Goal: Task Accomplishment & Management: Manage account settings

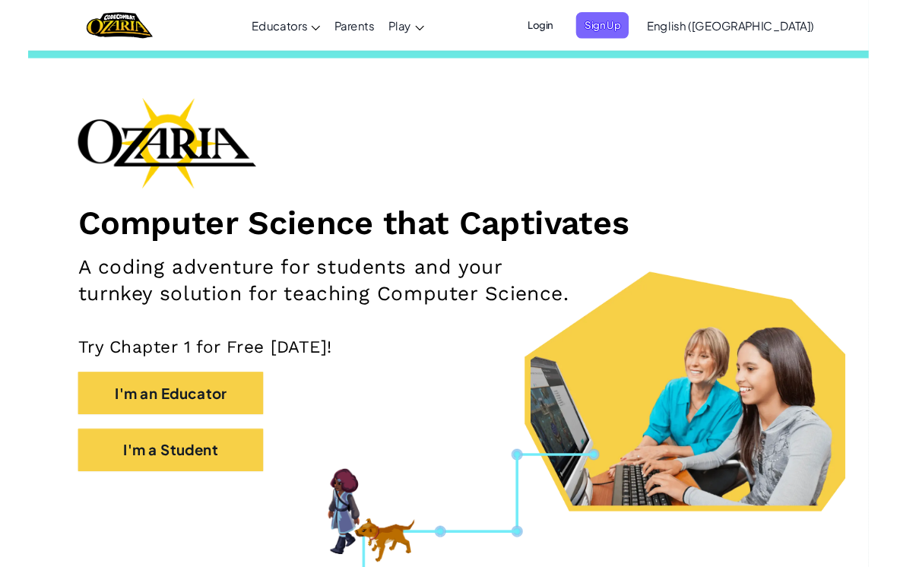
scroll to position [30, 0]
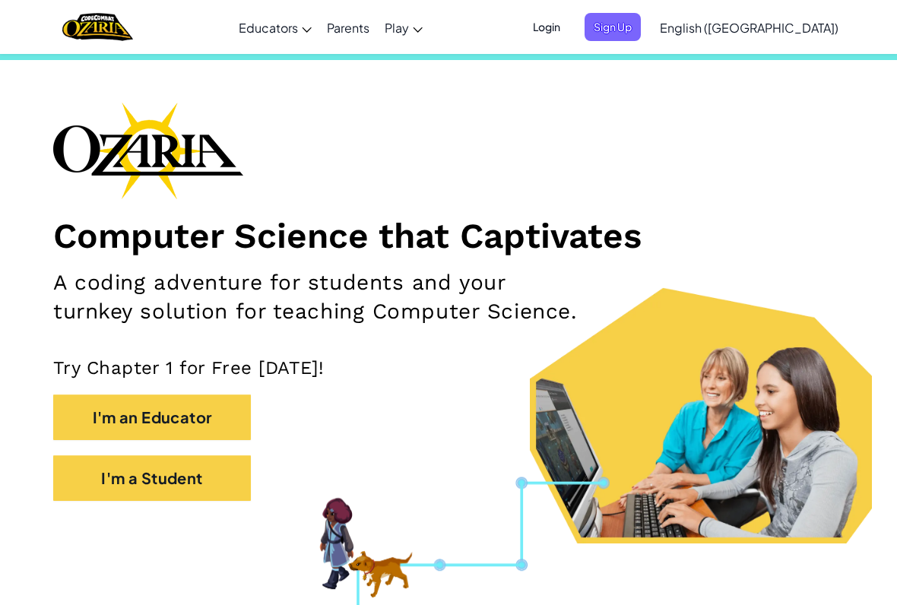
click at [641, 29] on span "Sign Up" at bounding box center [612, 27] width 56 height 28
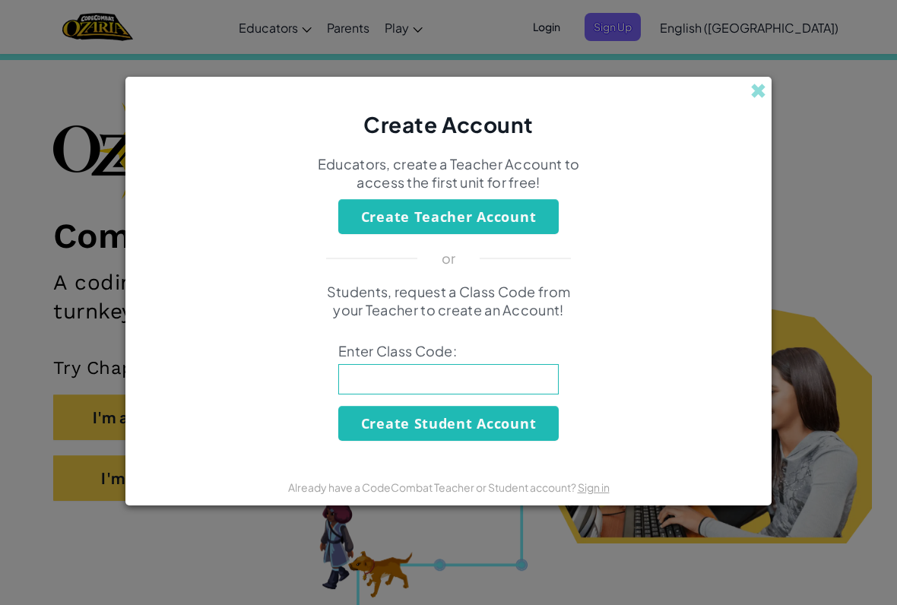
click at [746, 98] on div "Create Account" at bounding box center [448, 109] width 646 height 64
click at [760, 90] on span at bounding box center [758, 91] width 16 height 16
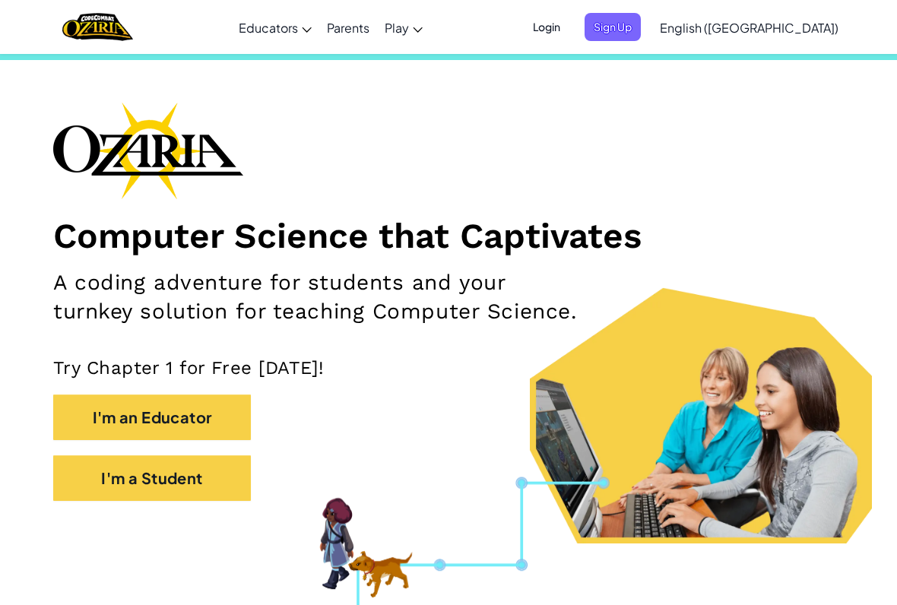
click at [569, 17] on span "Login" at bounding box center [547, 27] width 46 height 28
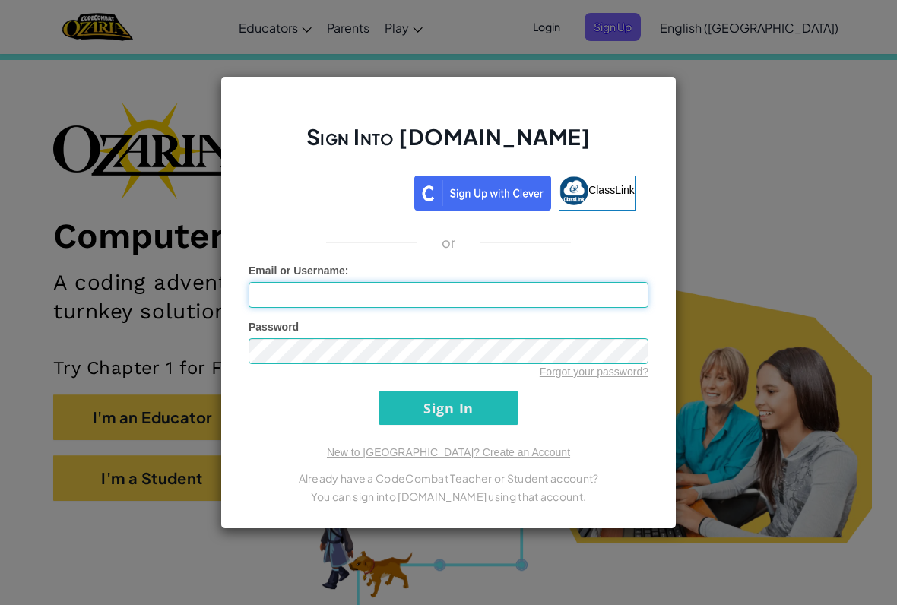
click at [401, 296] on input "Email or Username :" at bounding box center [448, 295] width 400 height 26
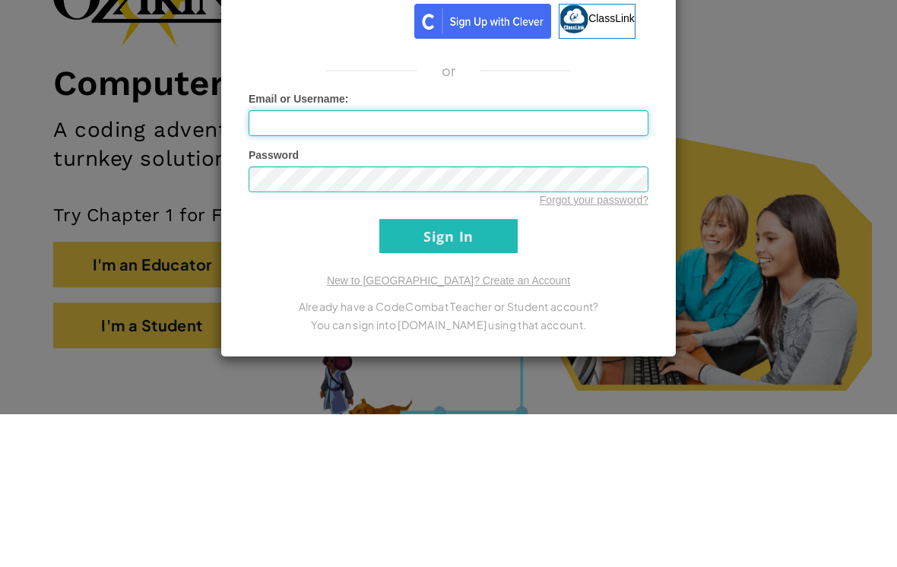
type input "C"
click at [862, 142] on div "Sign Into [DOMAIN_NAME] ClassLink or Unknown Error Email or Username : Password…" at bounding box center [448, 283] width 897 height 567
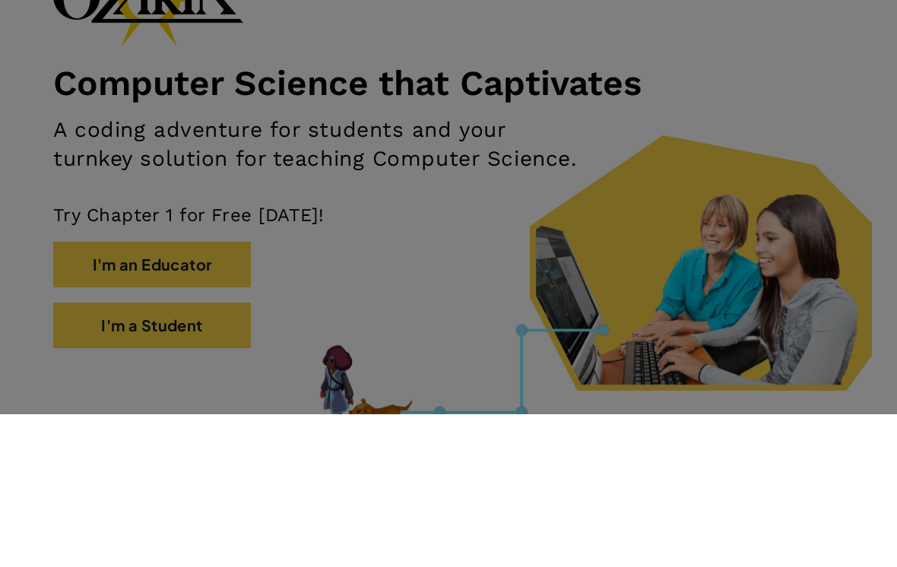
scroll to position [183, 0]
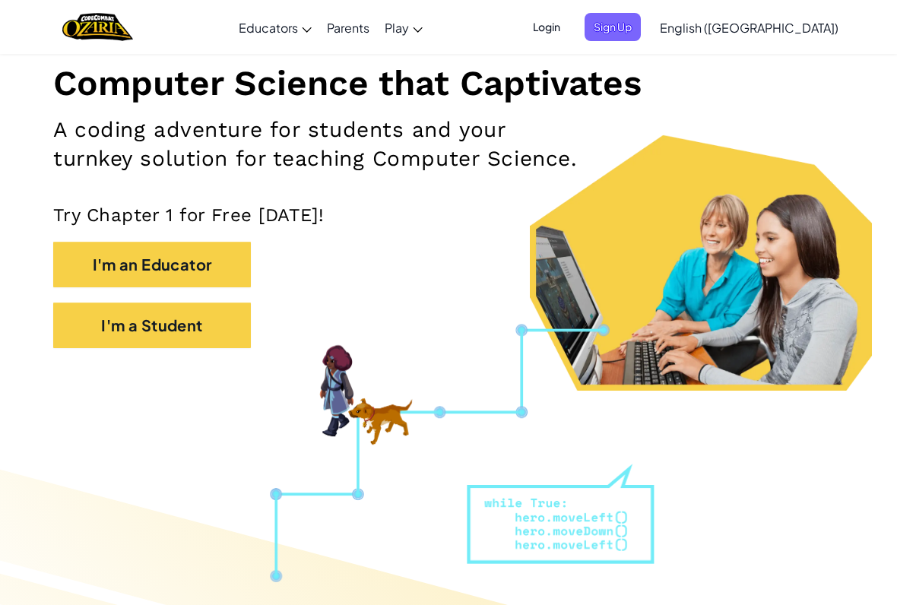
click at [569, 28] on span "Login" at bounding box center [547, 27] width 46 height 28
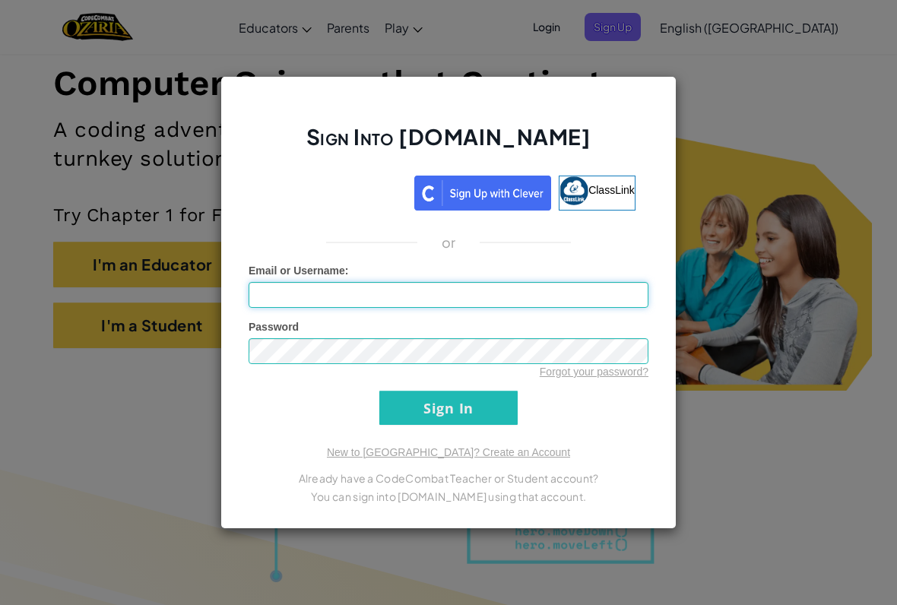
click at [613, 286] on input "Email or Username :" at bounding box center [448, 295] width 400 height 26
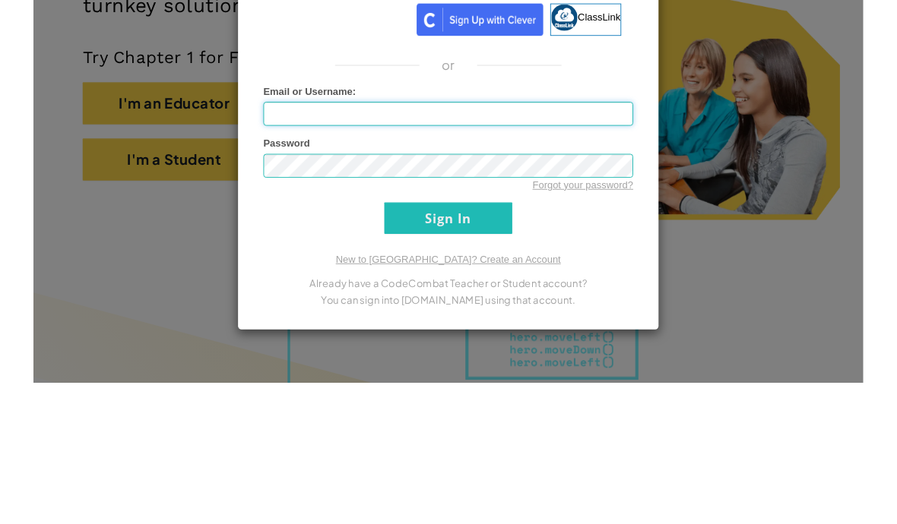
scroll to position [378, 0]
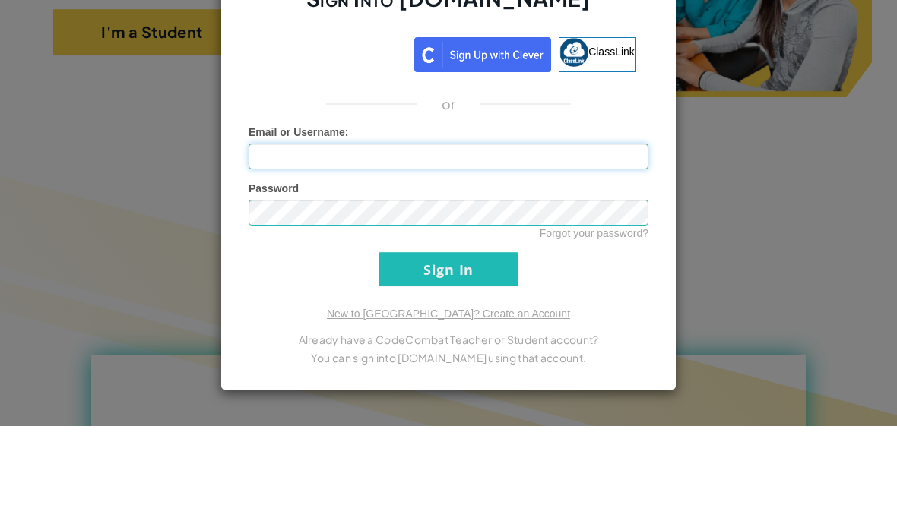
click at [283, 242] on input "Email or Username :" at bounding box center [448, 255] width 400 height 26
paste input "[EMAIL_ADDRESS][DOMAIN_NAME]"
type input "[EMAIL_ADDRESS][DOMAIN_NAME]"
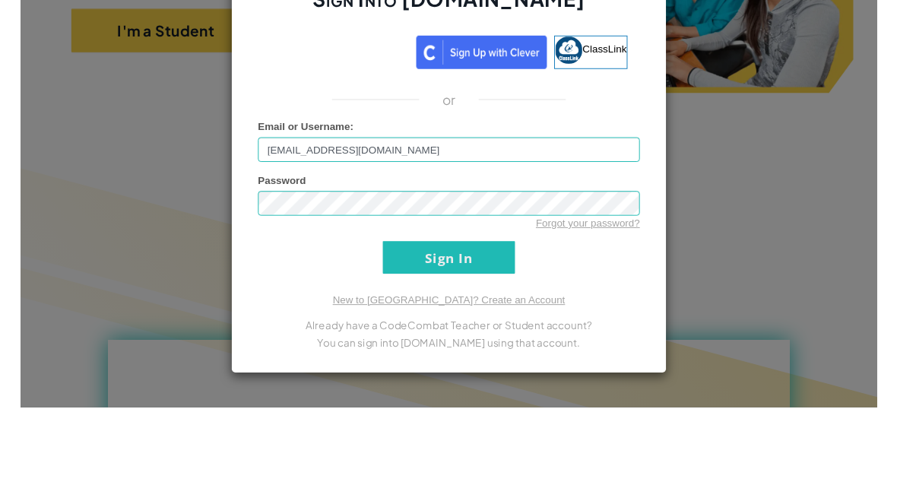
scroll to position [476, 0]
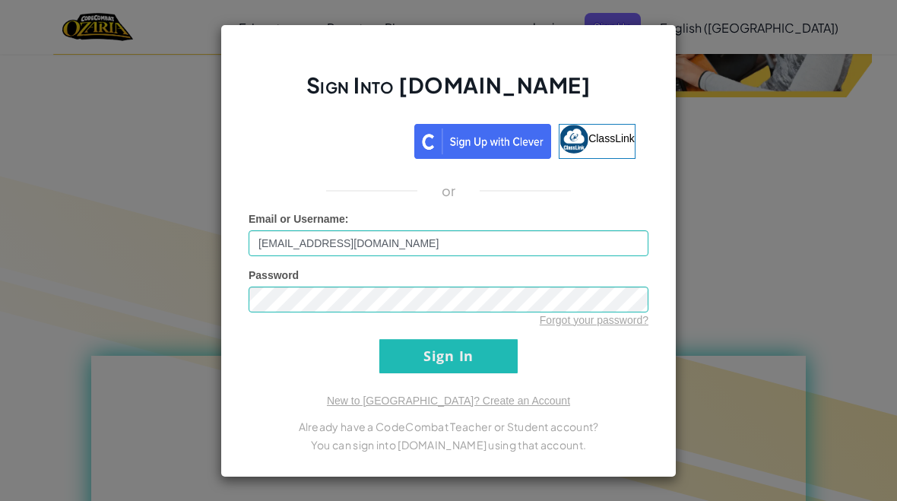
click at [606, 324] on link "Forgot your password?" at bounding box center [594, 320] width 109 height 12
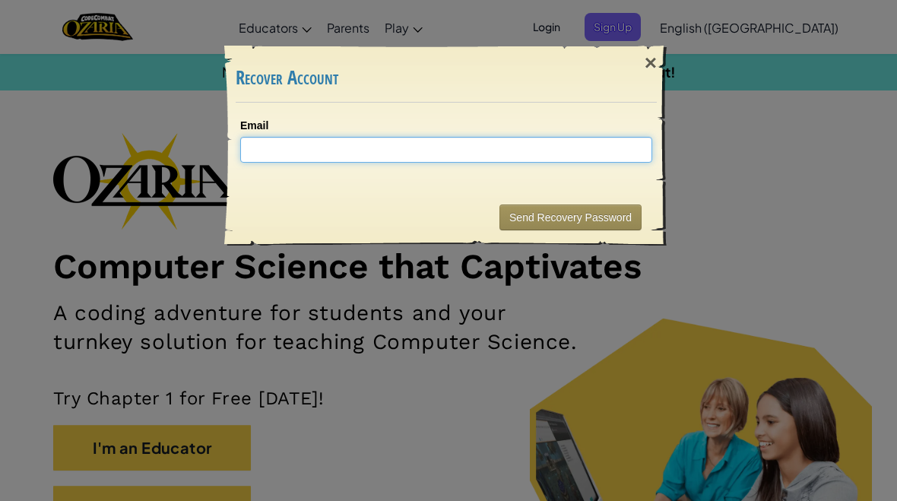
click at [526, 146] on input "Email" at bounding box center [446, 150] width 412 height 26
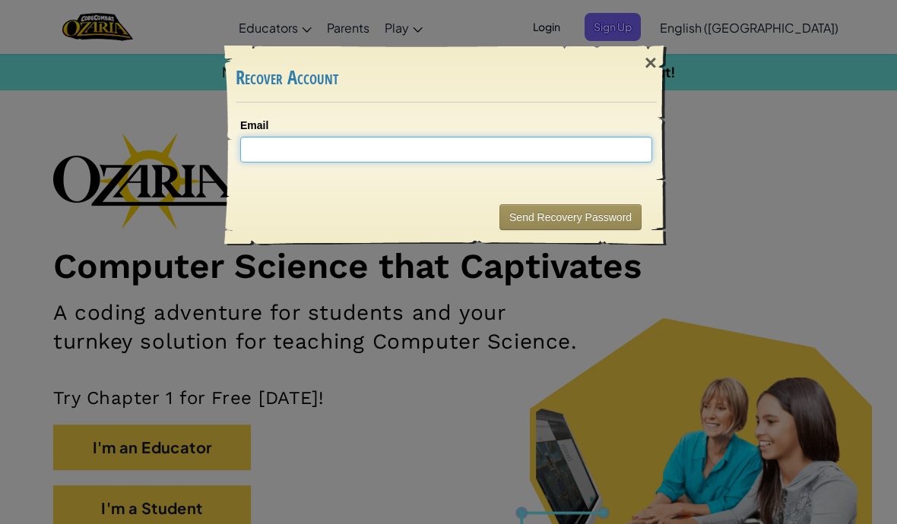
paste input "[EMAIL_ADDRESS][DOMAIN_NAME]"
type input "[EMAIL_ADDRESS][DOMAIN_NAME]"
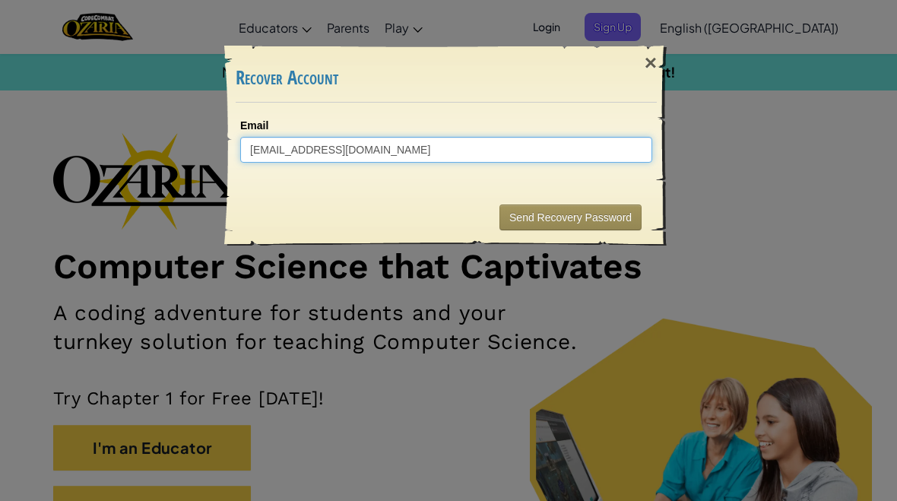
click at [599, 220] on button "Send Recovery Password" at bounding box center [570, 217] width 142 height 26
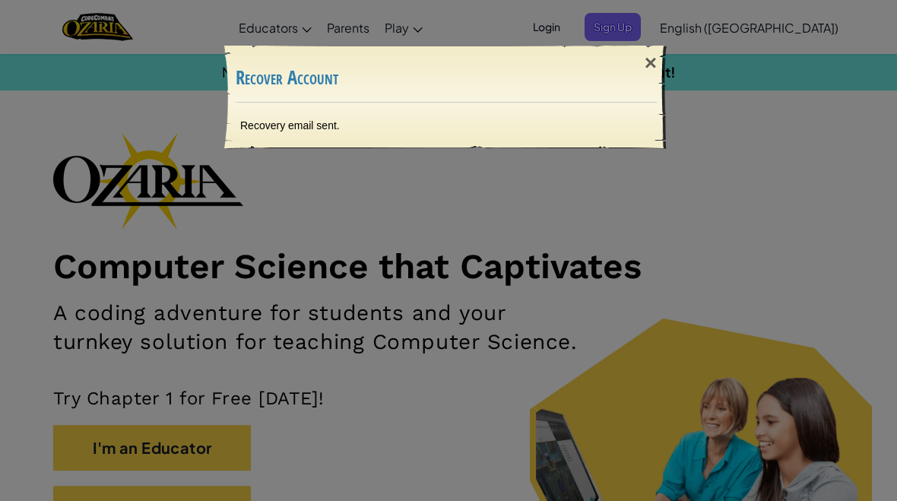
click at [651, 65] on div "×" at bounding box center [650, 63] width 35 height 44
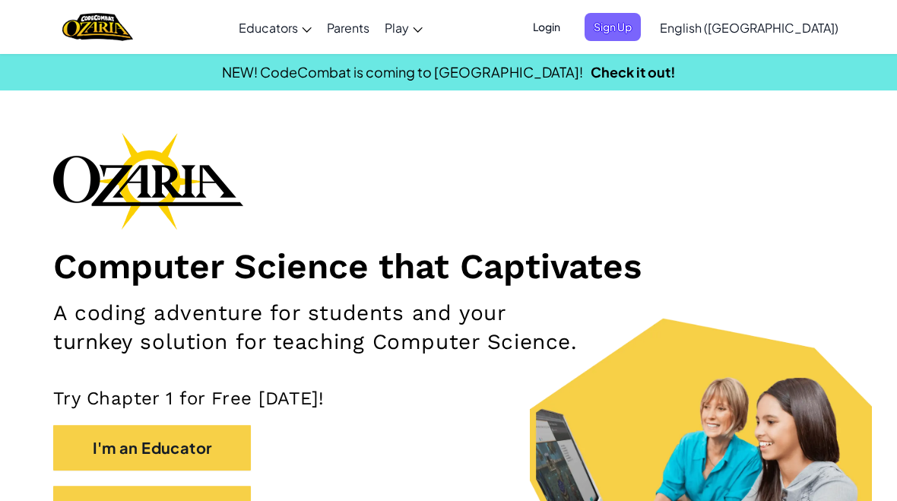
click at [641, 34] on span "Sign Up" at bounding box center [612, 27] width 56 height 28
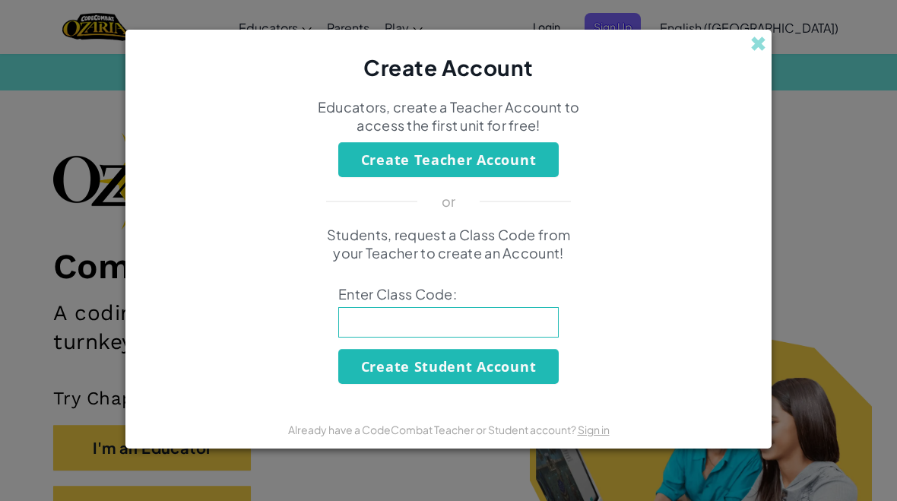
click at [759, 46] on span at bounding box center [758, 44] width 16 height 16
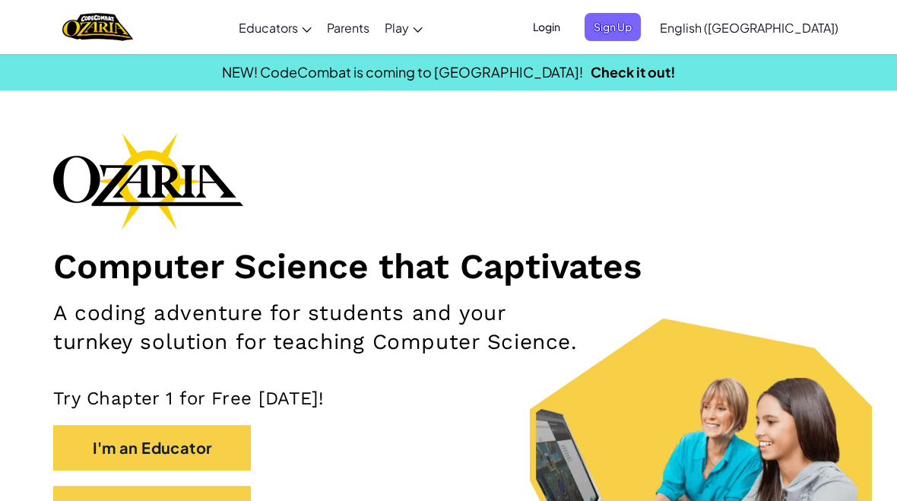
click at [569, 33] on span "Login" at bounding box center [547, 27] width 46 height 28
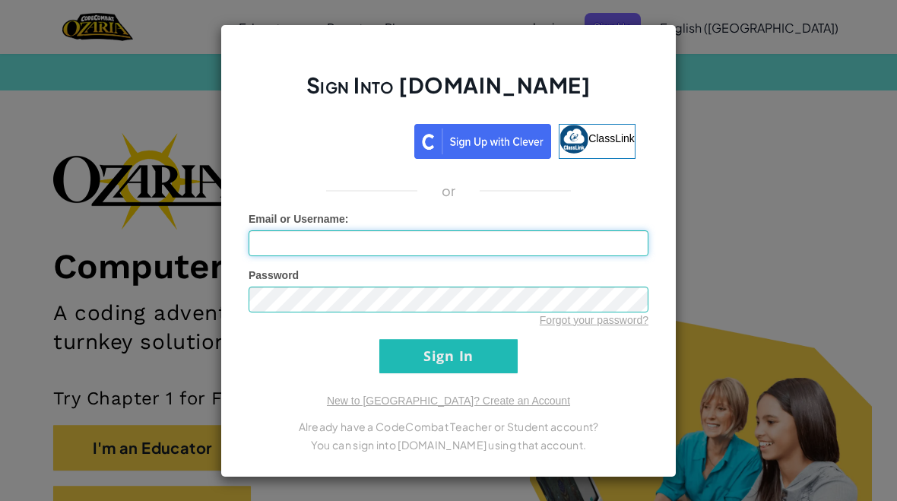
click at [459, 240] on input "Email or Username :" at bounding box center [448, 243] width 400 height 26
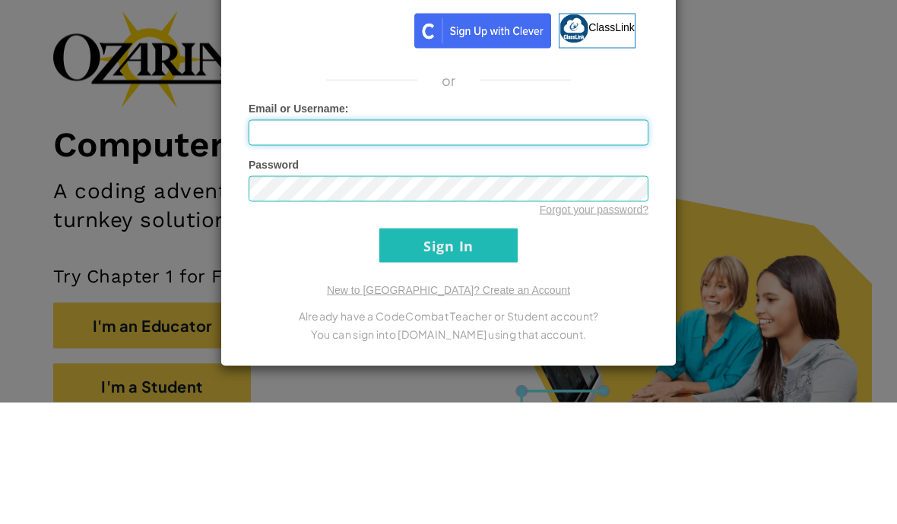
click at [353, 242] on input "Email or Username :" at bounding box center [448, 255] width 400 height 26
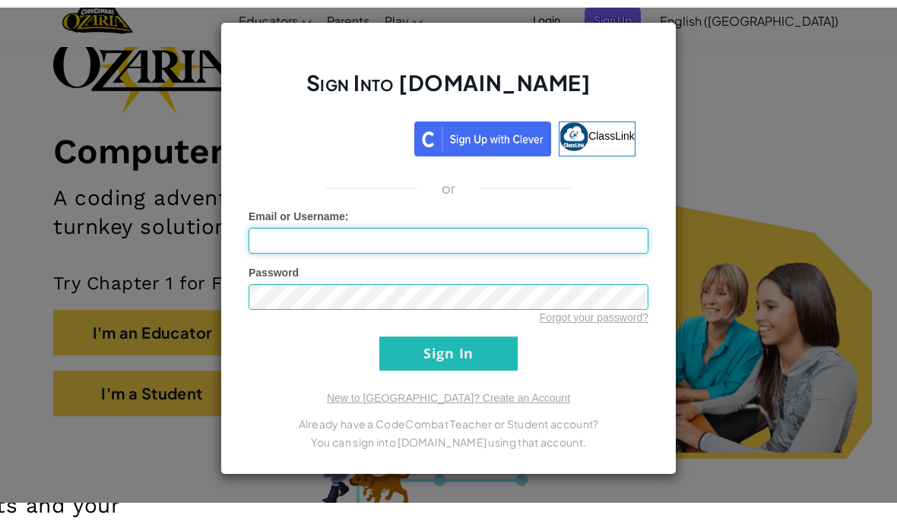
scroll to position [122, 0]
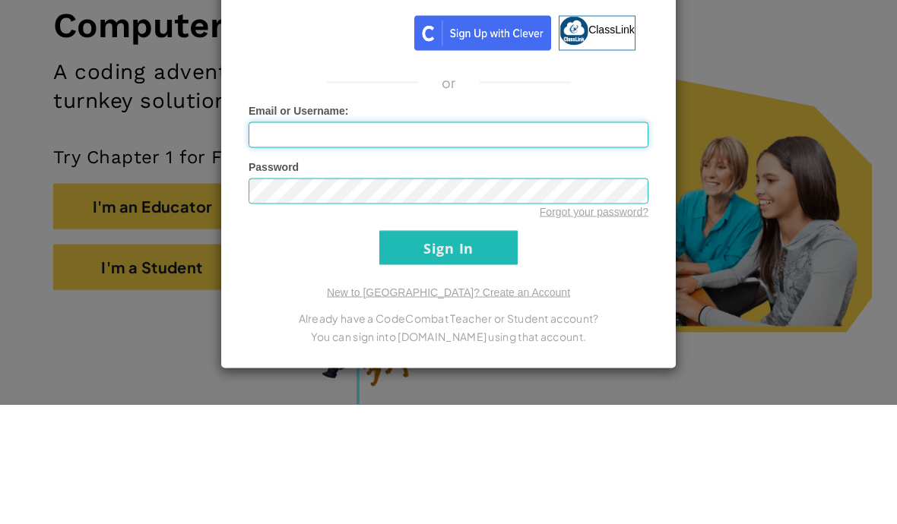
paste input "[EMAIL_ADDRESS][DOMAIN_NAME]"
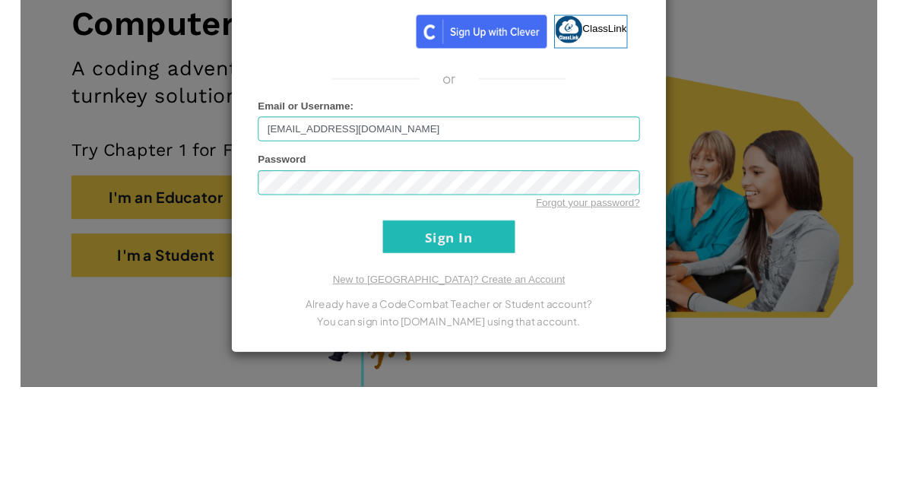
scroll to position [242, 0]
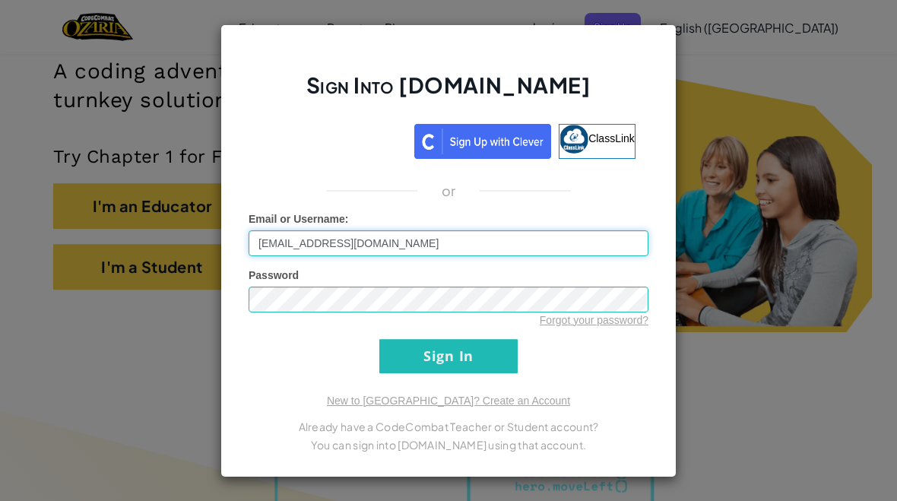
type input "[EMAIL_ADDRESS][DOMAIN_NAME]"
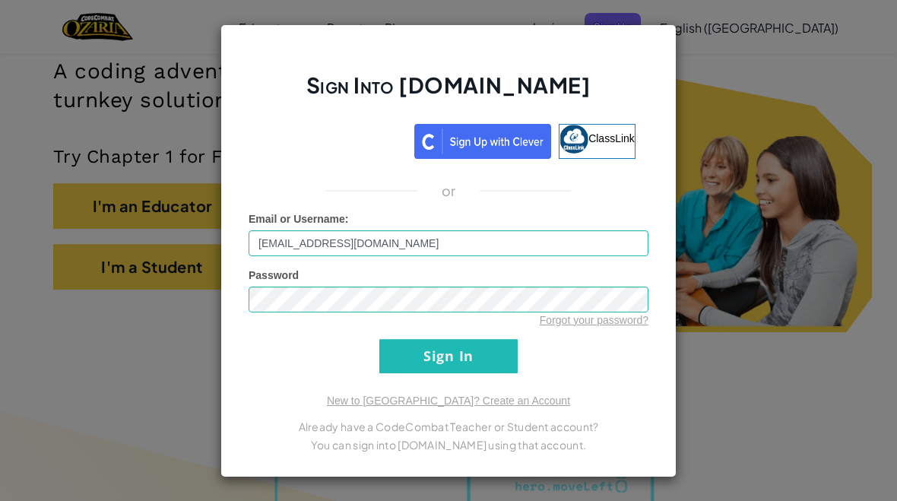
click at [479, 369] on input "Sign In" at bounding box center [448, 356] width 138 height 34
